Goal: Task Accomplishment & Management: Use online tool/utility

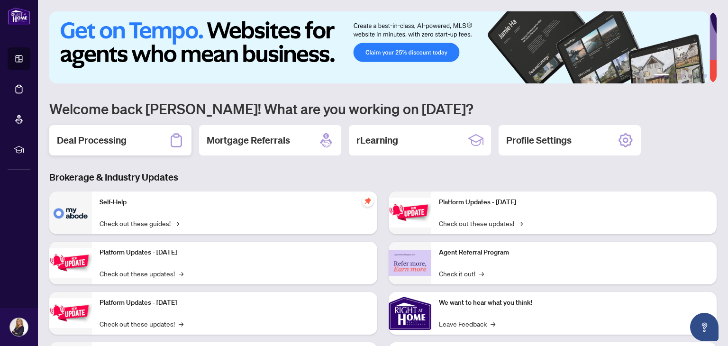
click at [99, 139] on h2 "Deal Processing" at bounding box center [92, 140] width 70 height 13
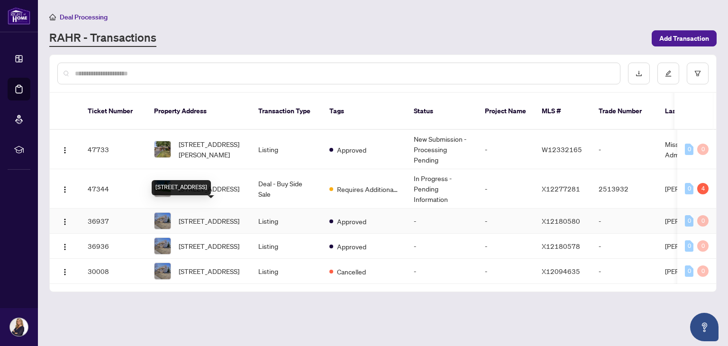
click at [198, 216] on span "[STREET_ADDRESS]" at bounding box center [209, 221] width 61 height 10
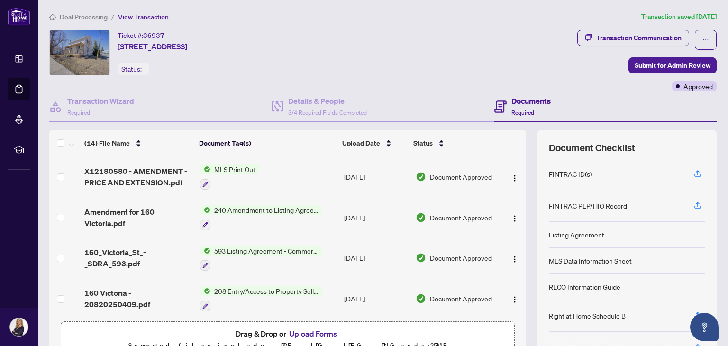
click at [313, 335] on button "Upload Forms" at bounding box center [313, 333] width 54 height 12
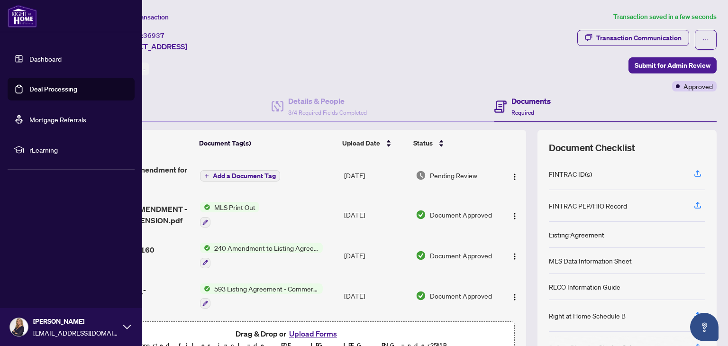
click at [45, 57] on link "Dashboard" at bounding box center [45, 58] width 32 height 9
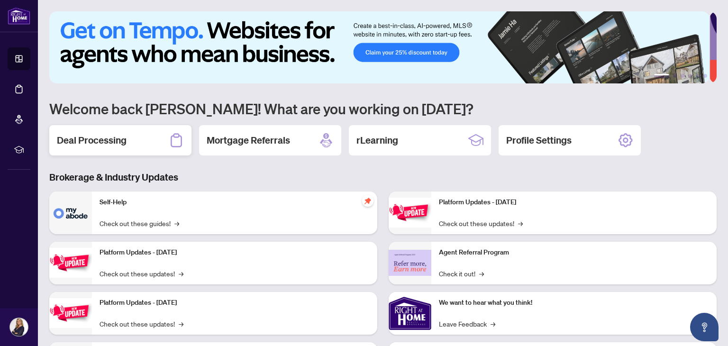
click at [94, 141] on h2 "Deal Processing" at bounding box center [92, 140] width 70 height 13
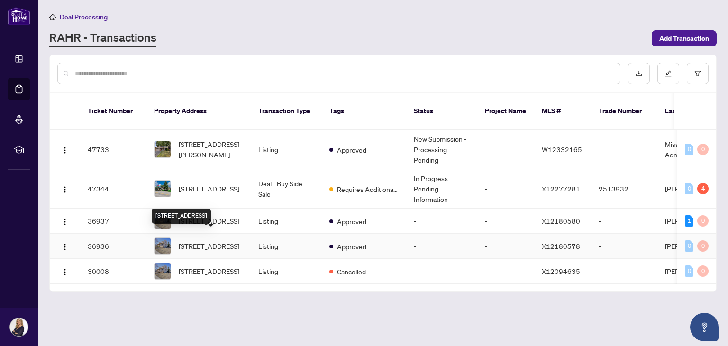
click at [197, 241] on span "[STREET_ADDRESS]" at bounding box center [209, 246] width 61 height 10
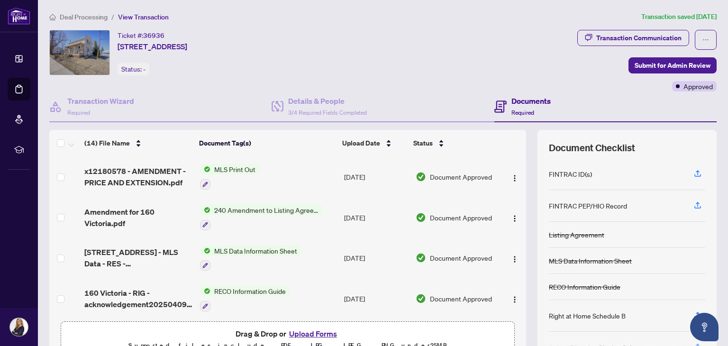
click at [303, 331] on button "Upload Forms" at bounding box center [313, 333] width 54 height 12
